Goal: Manage account settings

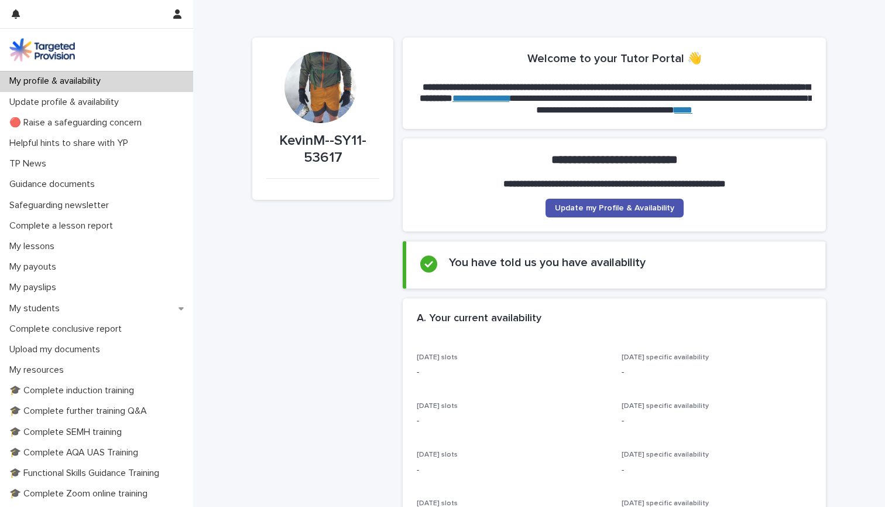
click at [101, 77] on p "My profile & availability" at bounding box center [57, 81] width 105 height 11
click at [13, 13] on icon "button" at bounding box center [16, 13] width 8 height 9
click at [181, 19] on button "button" at bounding box center [177, 14] width 22 height 28
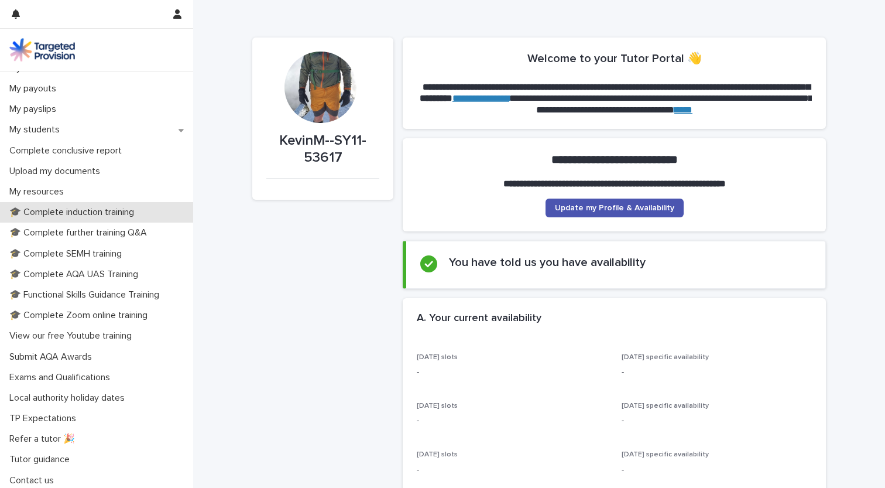
scroll to position [177, 0]
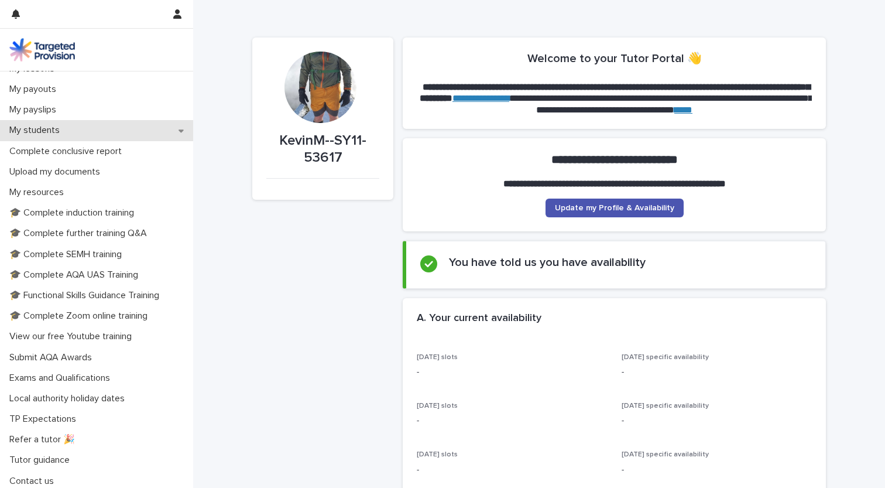
click at [46, 134] on p "My students" at bounding box center [37, 130] width 64 height 11
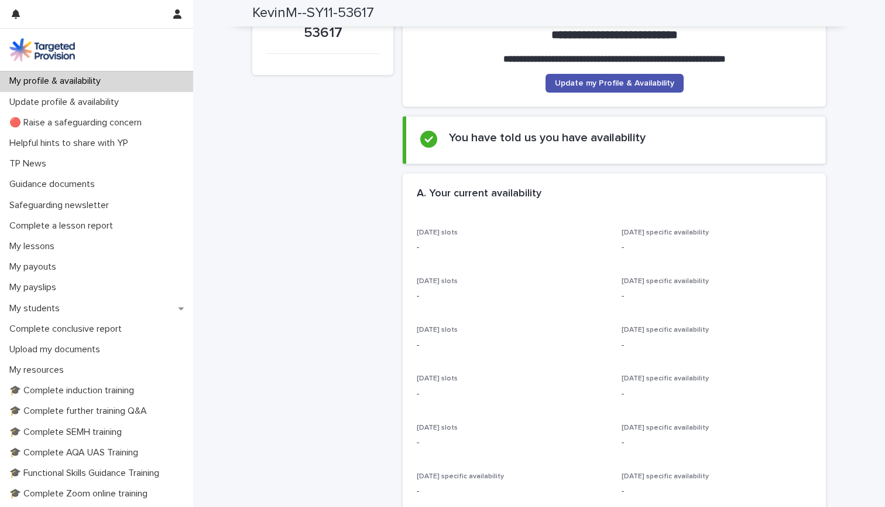
scroll to position [71, 0]
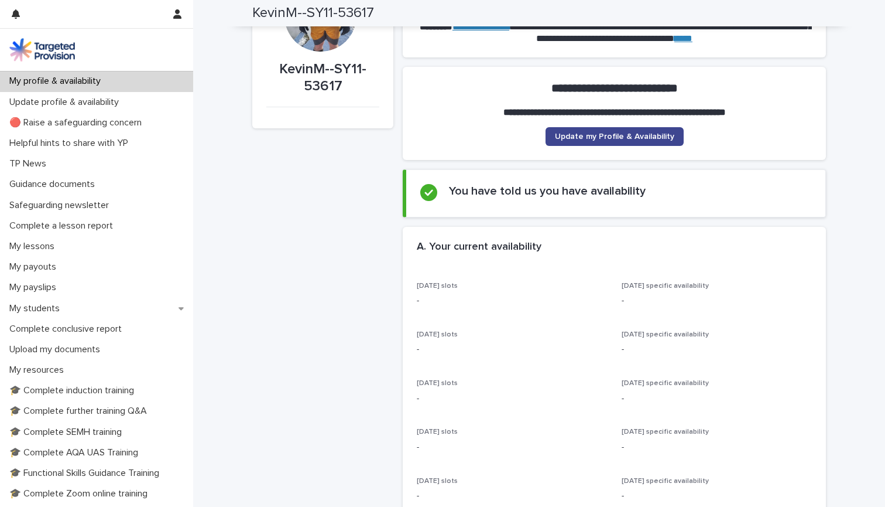
click at [604, 132] on span "Update my Profile & Availability" at bounding box center [614, 136] width 119 height 8
